Goal: Information Seeking & Learning: Learn about a topic

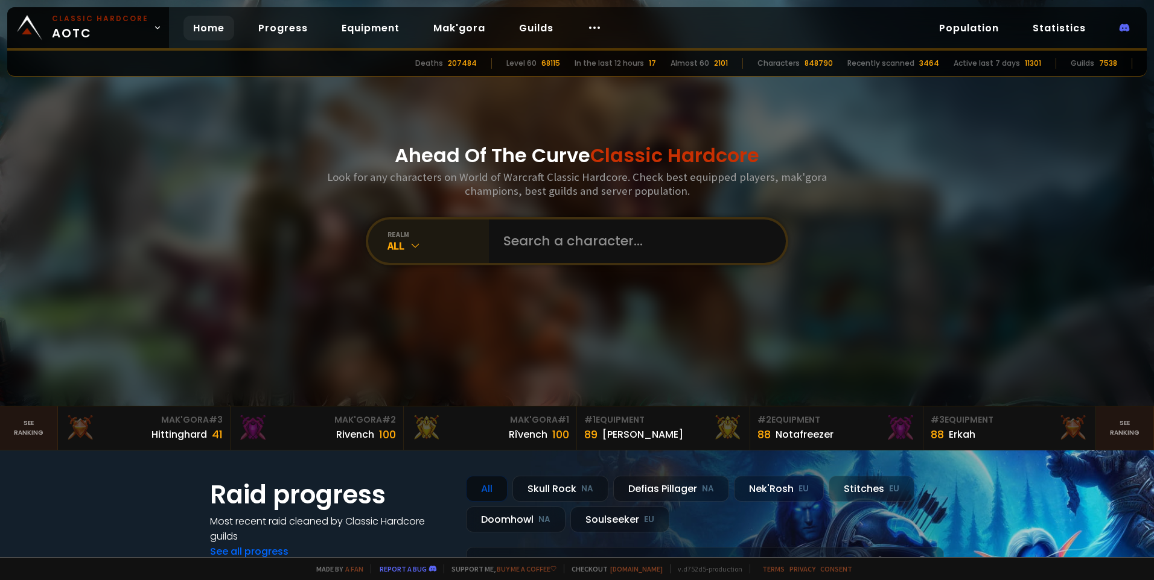
click at [410, 239] on div "All" at bounding box center [437, 246] width 101 height 14
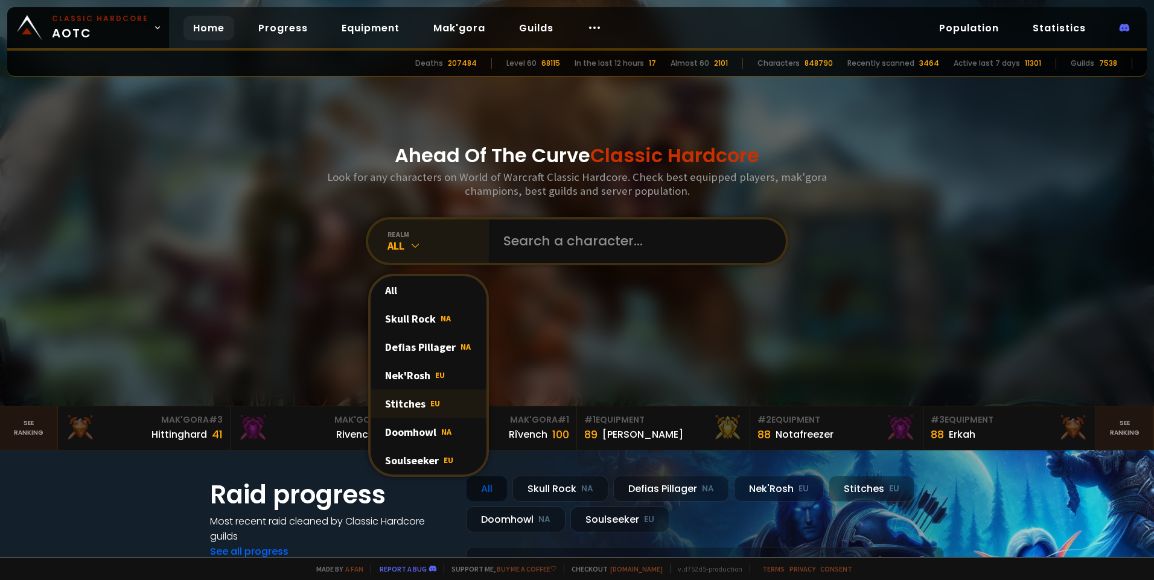
click at [411, 399] on div "Stitches EU" at bounding box center [428, 404] width 116 height 28
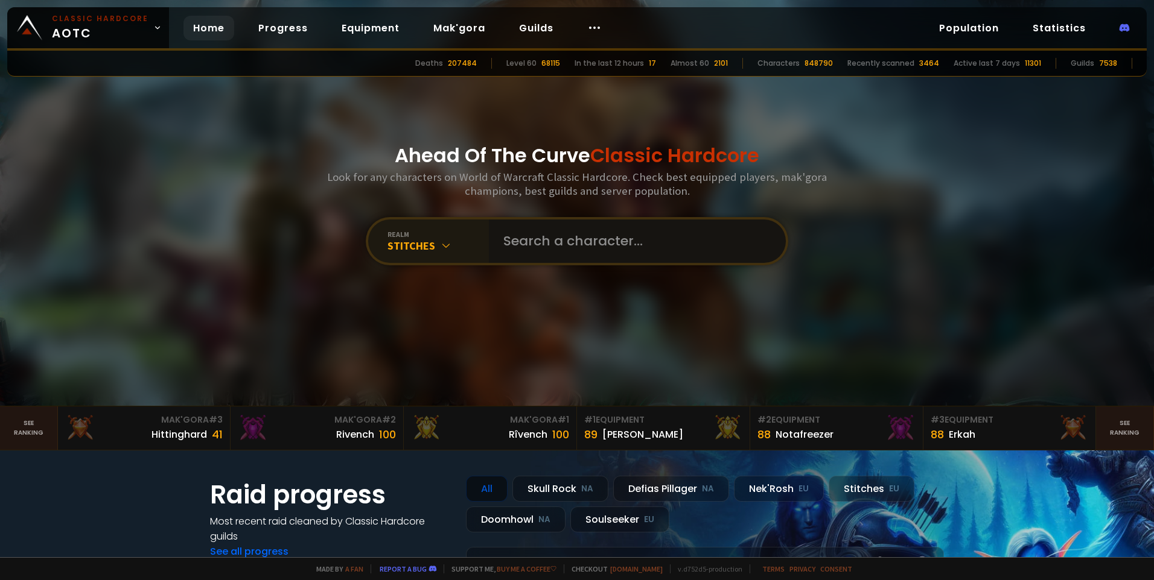
click at [592, 245] on input "text" at bounding box center [633, 241] width 275 height 43
type input "orbis"
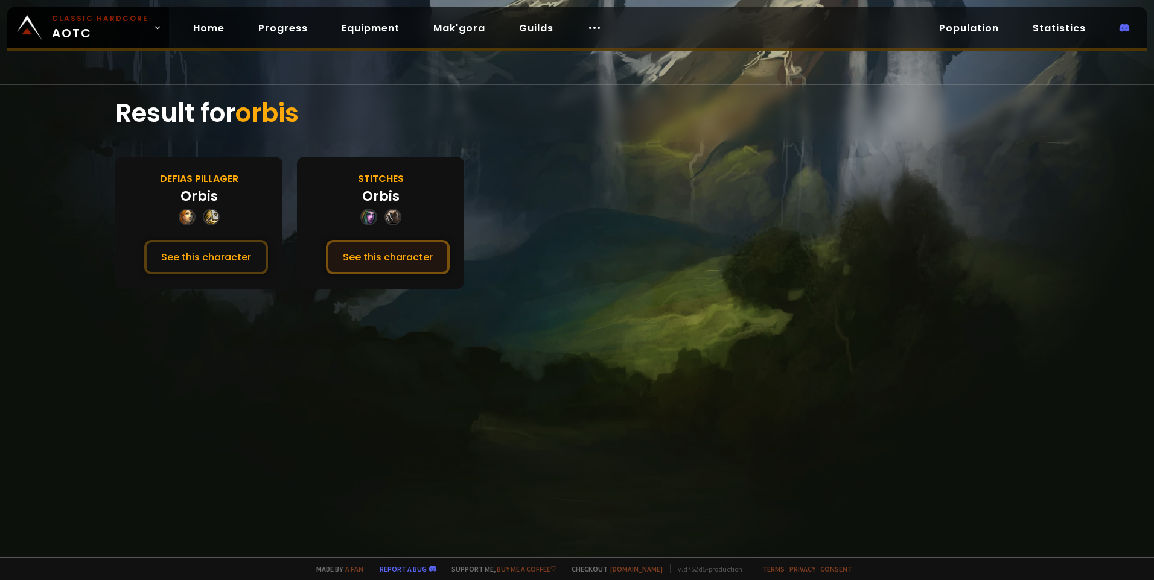
click at [392, 255] on button "See this character" at bounding box center [388, 257] width 124 height 34
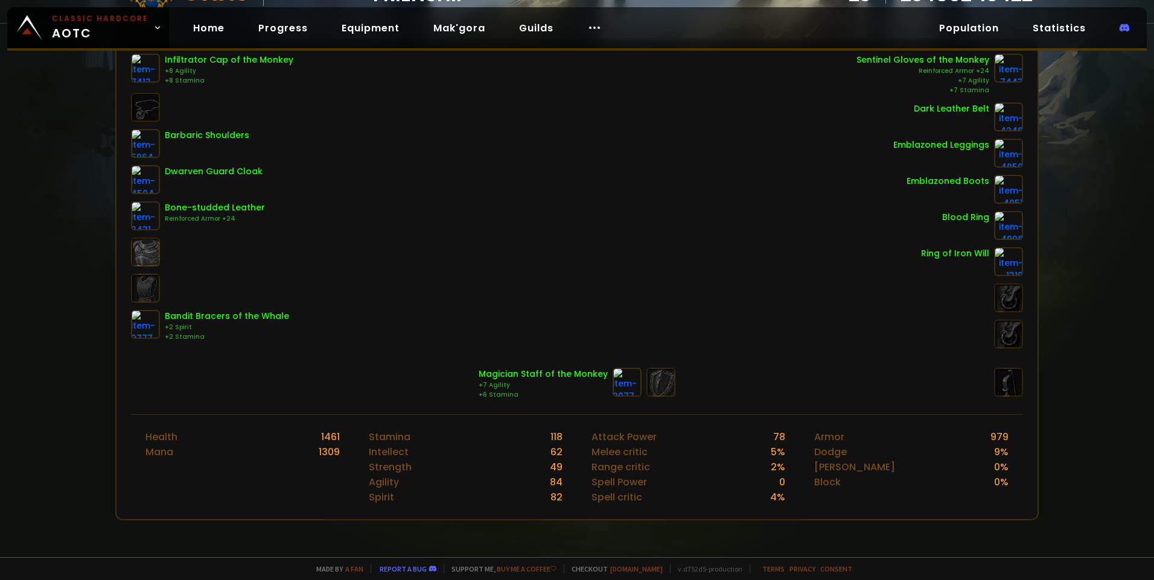
scroll to position [241, 0]
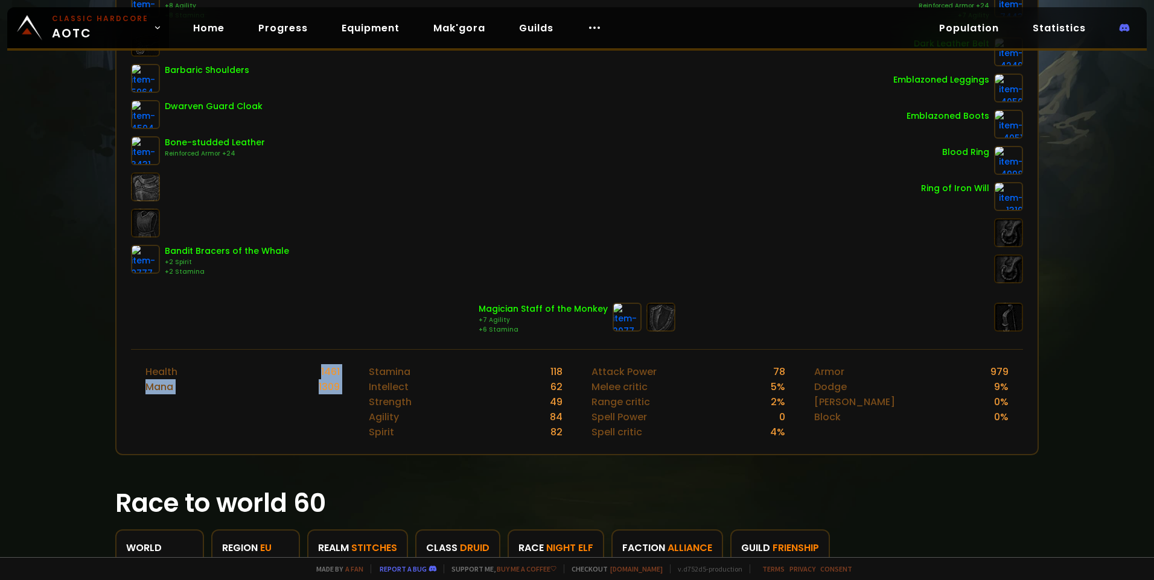
drag, startPoint x: 319, startPoint y: 371, endPoint x: 360, endPoint y: 371, distance: 41.6
click at [360, 371] on div "Health 1461 Mana 1309 Stamina 118 Intellect 62 Strength 49 Agility 84 Spirit 82…" at bounding box center [577, 401] width 892 height 105
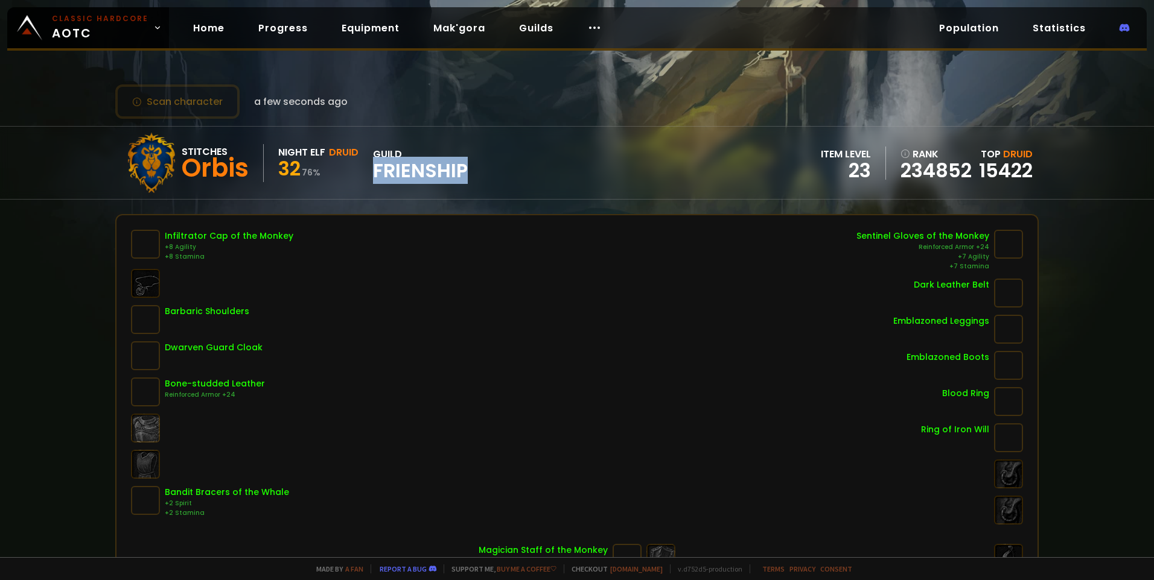
drag, startPoint x: 388, startPoint y: 167, endPoint x: 464, endPoint y: 167, distance: 76.0
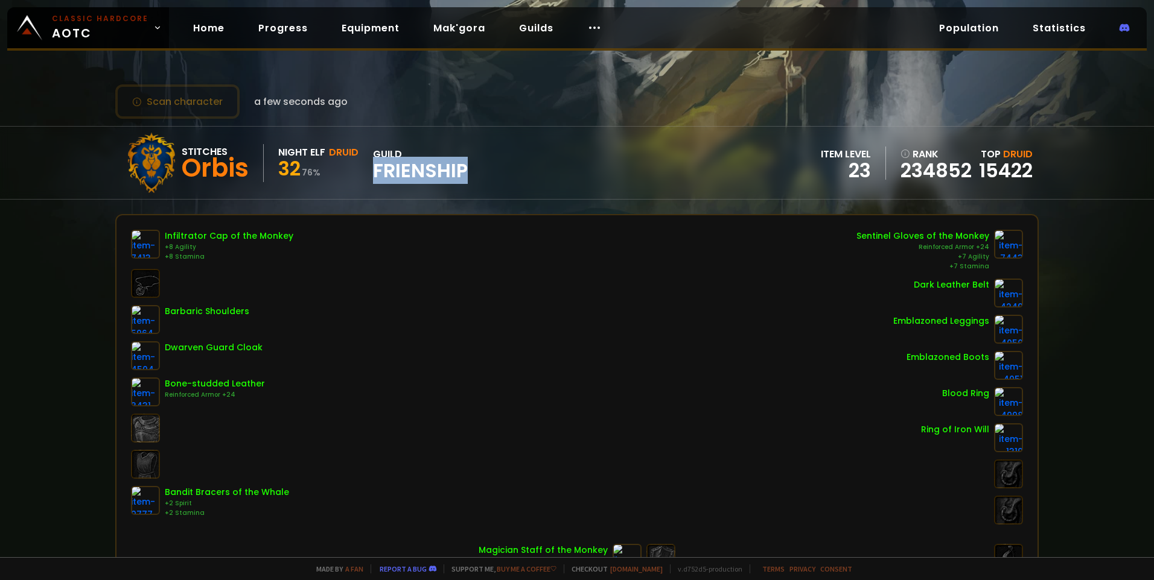
click at [464, 167] on span "Frienship" at bounding box center [420, 171] width 95 height 18
drag, startPoint x: 464, startPoint y: 167, endPoint x: 447, endPoint y: 171, distance: 17.3
click at [447, 171] on span "Frienship" at bounding box center [420, 171] width 95 height 18
